Goal: Information Seeking & Learning: Compare options

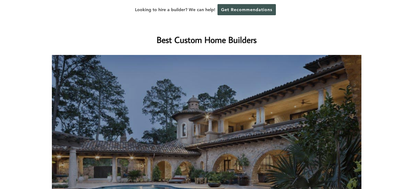
scroll to position [244, 0]
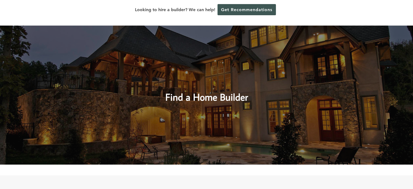
drag, startPoint x: 0, startPoint y: 0, endPoint x: 291, endPoint y: 161, distance: 332.8
drag, startPoint x: 291, startPoint y: 161, endPoint x: 292, endPoint y: 168, distance: 6.8
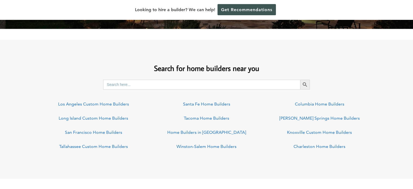
scroll to position [380, 0]
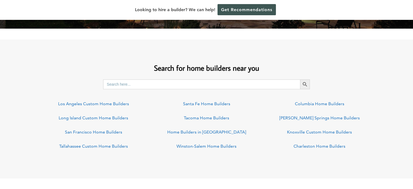
click at [192, 83] on input "Search for:" at bounding box center [201, 84] width 197 height 10
type input "houston custom home builders"
click at [300, 79] on button "Search Button" at bounding box center [305, 84] width 10 height 10
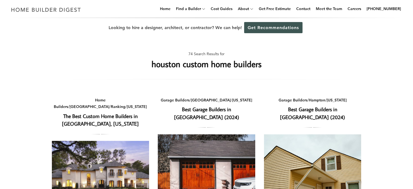
click at [96, 112] on link "The Best Custom Home Builders in [GEOGRAPHIC_DATA], [US_STATE]" at bounding box center [100, 119] width 77 height 15
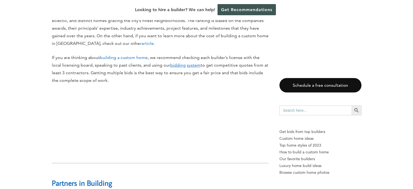
scroll to position [380, 0]
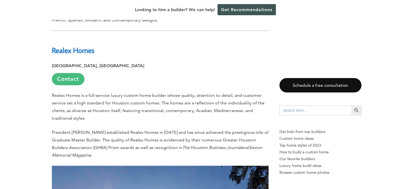
scroll to position [825, 0]
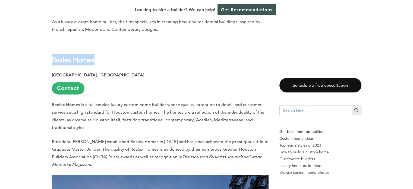
drag, startPoint x: 96, startPoint y: 40, endPoint x: 56, endPoint y: 40, distance: 39.6
click at [52, 46] on h2 "Realex Homes" at bounding box center [160, 55] width 217 height 19
copy b "Realex Homes"
click at [239, 71] on p "Houston, TX Contact" at bounding box center [160, 82] width 217 height 23
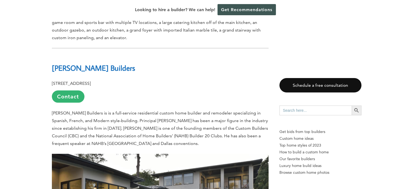
scroll to position [1178, 0]
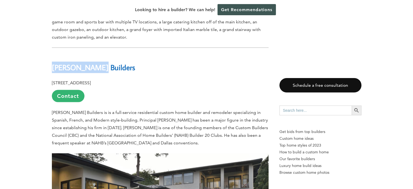
drag, startPoint x: 96, startPoint y: 50, endPoint x: 52, endPoint y: 50, distance: 43.4
click at [52, 54] on h2 "Hann Builders" at bounding box center [160, 63] width 217 height 19
copy b "Hann Builders"
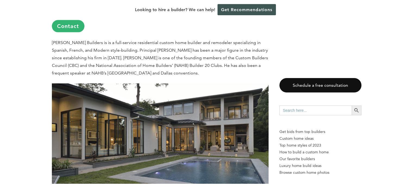
scroll to position [1259, 0]
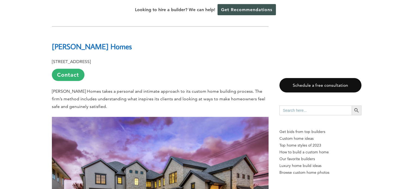
scroll to position [1422, 0]
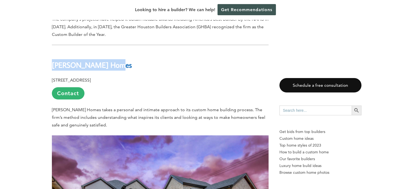
drag, startPoint x: 117, startPoint y: 43, endPoint x: 51, endPoint y: 48, distance: 66.4
click at [52, 52] on h2 "Cason Graye Homes" at bounding box center [160, 61] width 217 height 19
copy b "Cason Graye Homes"
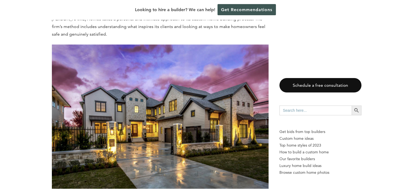
scroll to position [1504, 0]
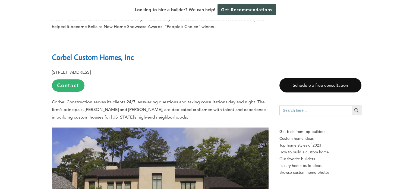
scroll to position [1748, 0]
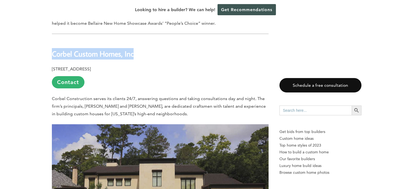
drag, startPoint x: 136, startPoint y: 34, endPoint x: 46, endPoint y: 36, distance: 90.1
copy b "Corbel Custom Homes, Inc"
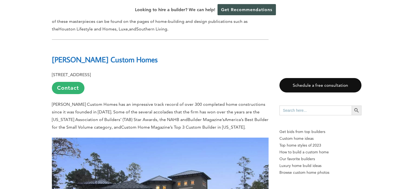
scroll to position [2046, 0]
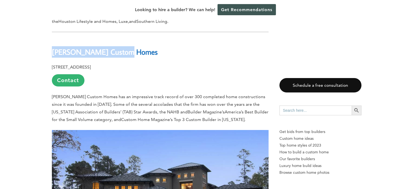
drag, startPoint x: 131, startPoint y: 31, endPoint x: 53, endPoint y: 33, distance: 77.9
click at [53, 39] on h2 "McVaugh Custom Homes" at bounding box center [160, 48] width 217 height 19
copy strong "McVaugh Custom Homes"
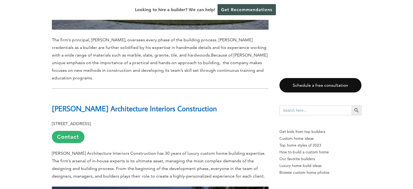
scroll to position [2264, 0]
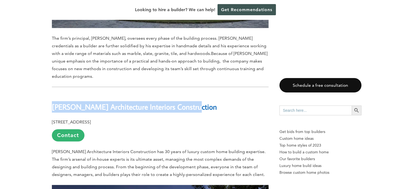
drag, startPoint x: 197, startPoint y: 87, endPoint x: 49, endPoint y: 90, distance: 147.1
copy b "Jauregui Architecture Interiors Construction"
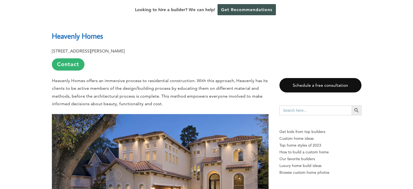
scroll to position [2969, 0]
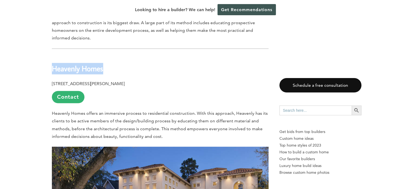
drag, startPoint x: 104, startPoint y: 50, endPoint x: 53, endPoint y: 50, distance: 51.6
click at [53, 55] on h2 "Heavenly Homes" at bounding box center [160, 64] width 217 height 19
copy strong "Heavenly Homes"
click at [157, 55] on h2 "Heavenly Homes" at bounding box center [160, 64] width 217 height 19
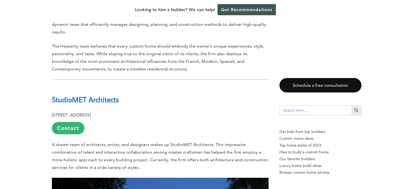
scroll to position [3241, 0]
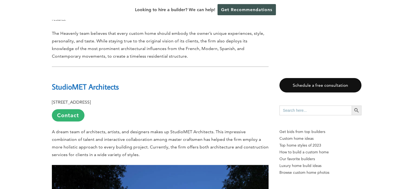
click at [33, 122] on div "Last updated on May 27th, 2024 at 01:49 pm Houston is a vibrant and culturally …" at bounding box center [206, 107] width 413 height 6063
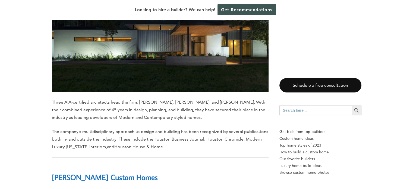
scroll to position [3485, 0]
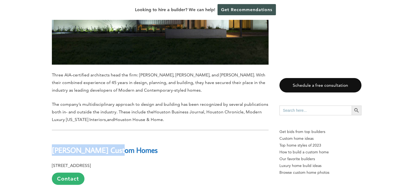
drag, startPoint x: 98, startPoint y: 125, endPoint x: 51, endPoint y: 126, distance: 47.0
copy b "Drees Custom Homes"
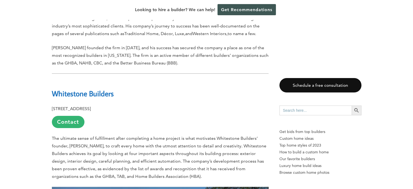
scroll to position [4191, 0]
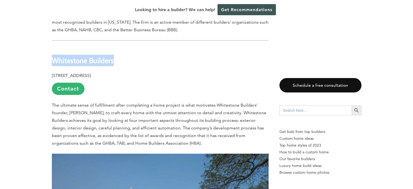
drag, startPoint x: 119, startPoint y: 32, endPoint x: 50, endPoint y: 33, distance: 68.7
copy b "Whitestone Builders"
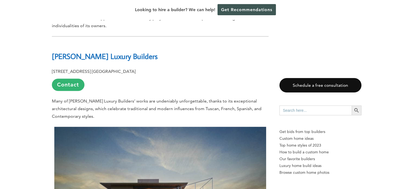
scroll to position [4815, 0]
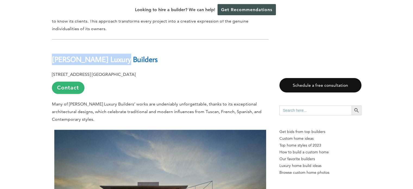
drag, startPoint x: 120, startPoint y: 33, endPoint x: 53, endPoint y: 33, distance: 67.6
click at [53, 46] on h2 "Sims Luxury Builders" at bounding box center [160, 55] width 217 height 19
copy b "Sims Luxury Builders"
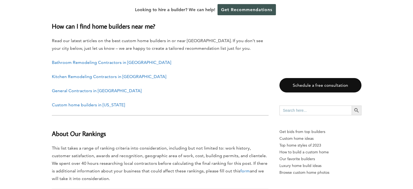
scroll to position [5575, 0]
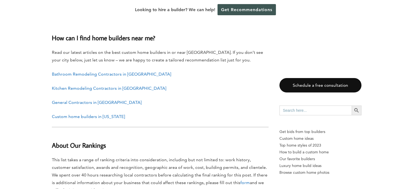
click at [89, 100] on link "General Contractors in Houston" at bounding box center [97, 102] width 90 height 5
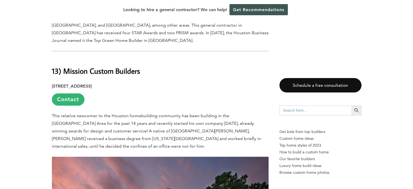
scroll to position [733, 0]
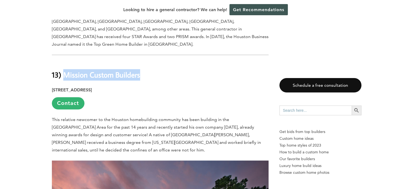
drag, startPoint x: 148, startPoint y: 50, endPoint x: 64, endPoint y: 44, distance: 84.9
click at [64, 61] on h2 "13) Mission Custom Builders" at bounding box center [160, 70] width 217 height 19
copy strong "Mission Custom Builders"
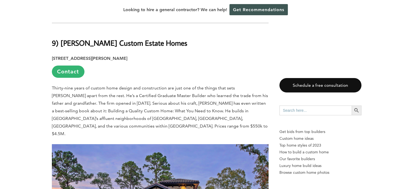
scroll to position [2090, 0]
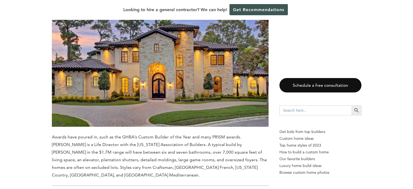
scroll to position [2307, 0]
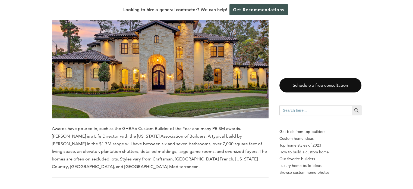
drag, startPoint x: 142, startPoint y: 134, endPoint x: 61, endPoint y: 131, distance: 81.5
copy strong "On Point Custom Homes"
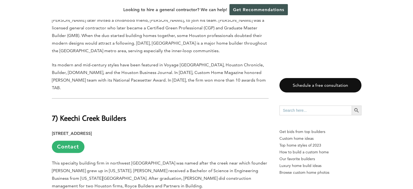
scroll to position [2714, 0]
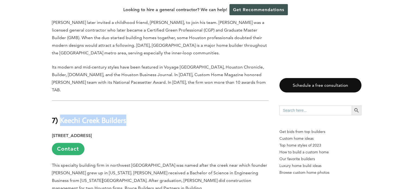
drag, startPoint x: 126, startPoint y: 46, endPoint x: 60, endPoint y: 48, distance: 65.7
click at [60, 115] on strong "7) Keechi Creek Builders" at bounding box center [89, 120] width 74 height 10
copy strong "Keechi Creek Builders"
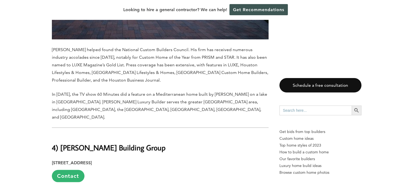
scroll to position [3692, 0]
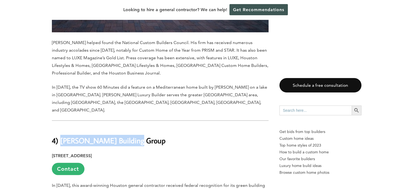
drag, startPoint x: 136, startPoint y: 55, endPoint x: 60, endPoint y: 53, distance: 75.7
click at [60, 127] on h2 "4) Frankel Building Group" at bounding box center [160, 136] width 217 height 19
copy strong "Frankel Building Group"
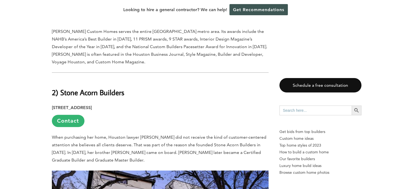
scroll to position [4378, 0]
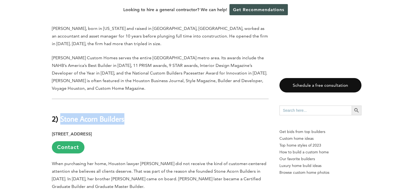
drag, startPoint x: 125, startPoint y: 24, endPoint x: 62, endPoint y: 24, distance: 63.5
click at [62, 105] on h2 "2) Stone Acorn Builders" at bounding box center [160, 114] width 217 height 19
copy strong "Stone Acorn Builders"
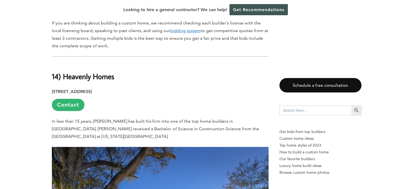
scroll to position [0, 0]
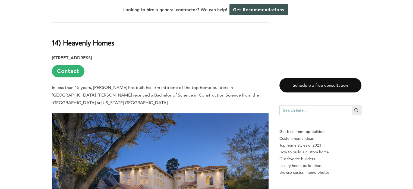
scroll to position [516, 0]
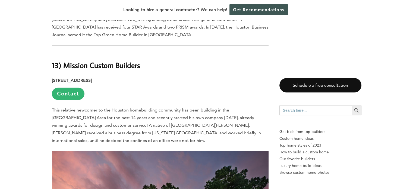
scroll to position [733, 0]
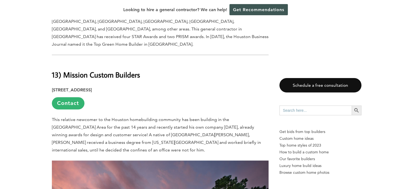
drag, startPoint x: 139, startPoint y: 49, endPoint x: 63, endPoint y: 48, distance: 76.0
click at [63, 61] on h2 "13) Mission Custom Builders" at bounding box center [160, 70] width 217 height 19
copy strong "Mission Custom Builders"
